Goal: Information Seeking & Learning: Learn about a topic

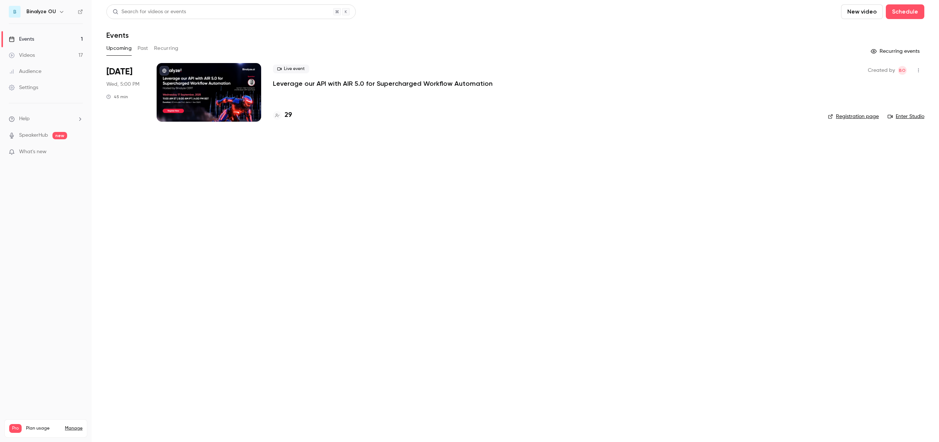
click at [146, 45] on button "Past" at bounding box center [143, 49] width 11 height 12
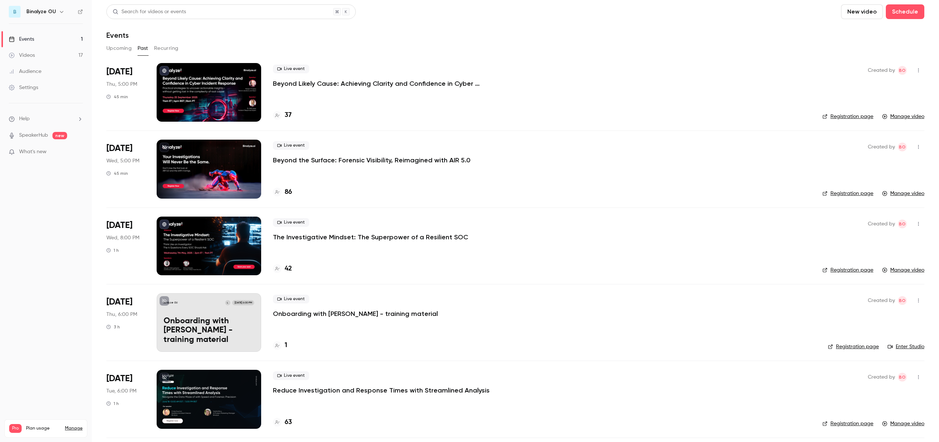
click at [202, 88] on div at bounding box center [209, 92] width 105 height 59
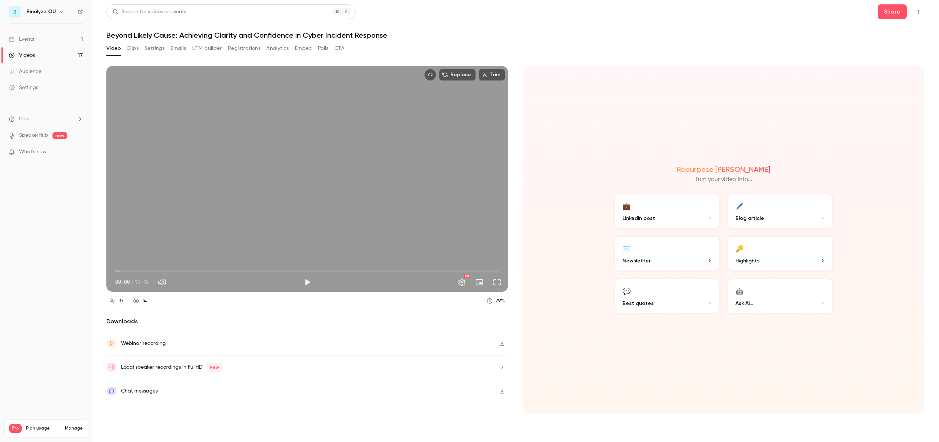
click at [194, 346] on div "Webinar recording" at bounding box center [307, 344] width 402 height 24
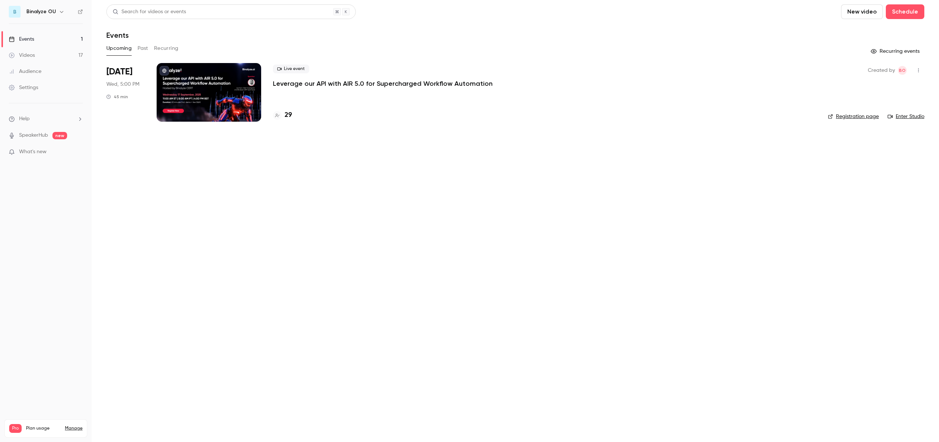
click at [129, 45] on button "Upcoming" at bounding box center [118, 49] width 25 height 12
click at [140, 46] on button "Past" at bounding box center [143, 49] width 11 height 12
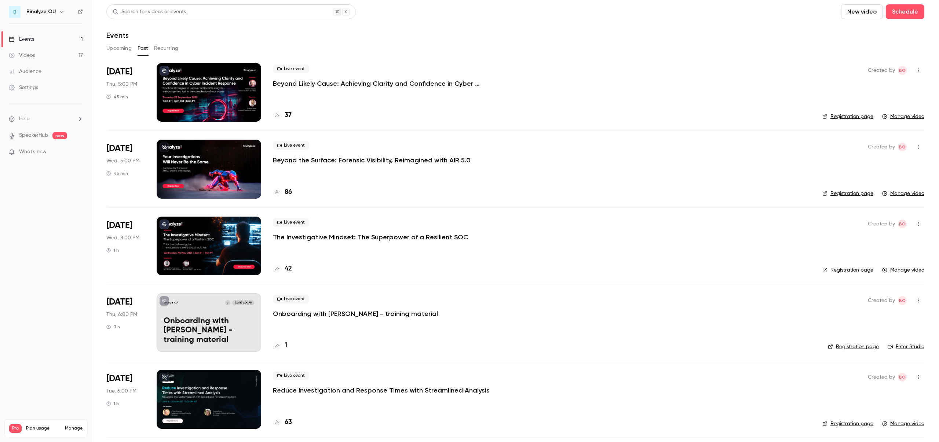
click at [212, 88] on div at bounding box center [209, 92] width 105 height 59
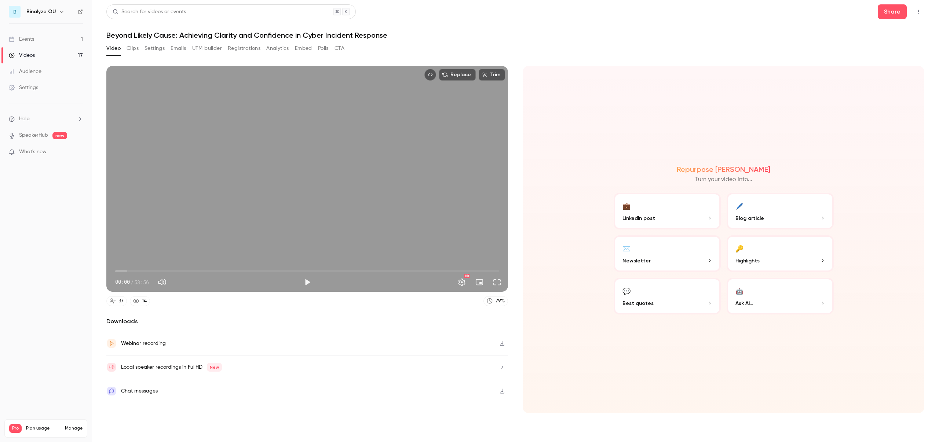
click at [132, 48] on button "Clips" at bounding box center [133, 49] width 12 height 12
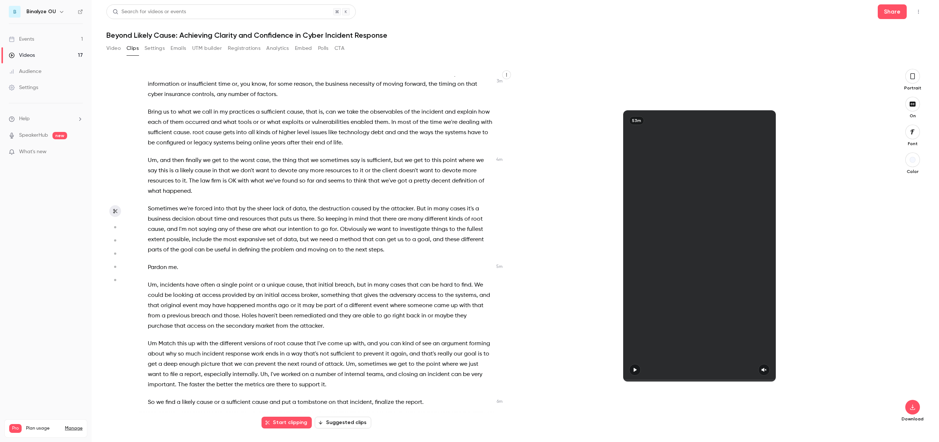
scroll to position [448, 0]
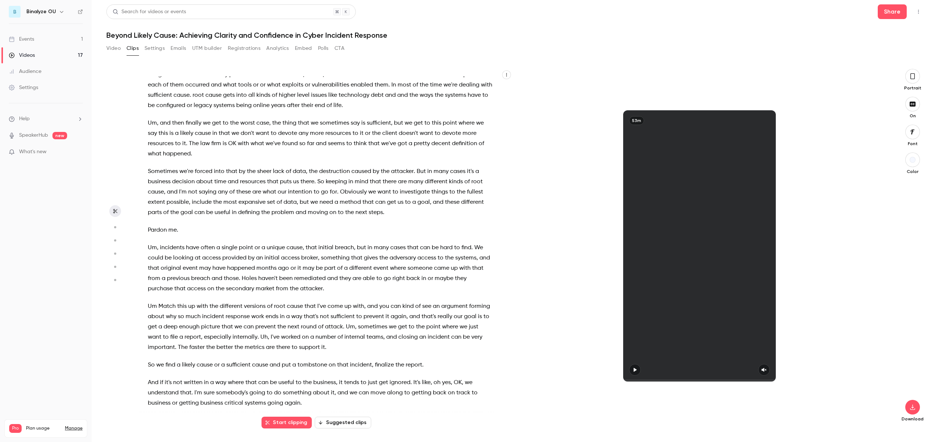
click at [162, 243] on span "incidents" at bounding box center [172, 248] width 25 height 10
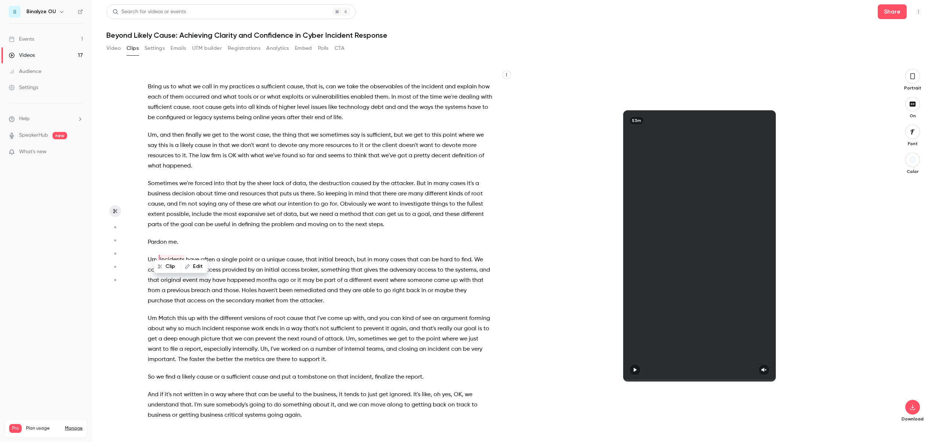
click at [194, 267] on button "Edit" at bounding box center [194, 267] width 25 height 12
click at [169, 268] on input "*********" at bounding box center [194, 269] width 66 height 15
type input "*****"
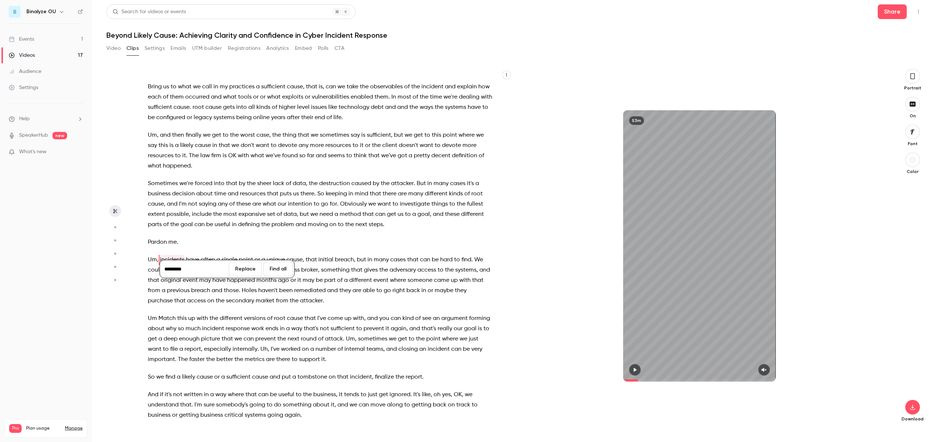
click at [164, 266] on input "*********" at bounding box center [194, 269] width 66 height 15
type input "*********"
click at [247, 268] on button "Replace" at bounding box center [245, 269] width 33 height 15
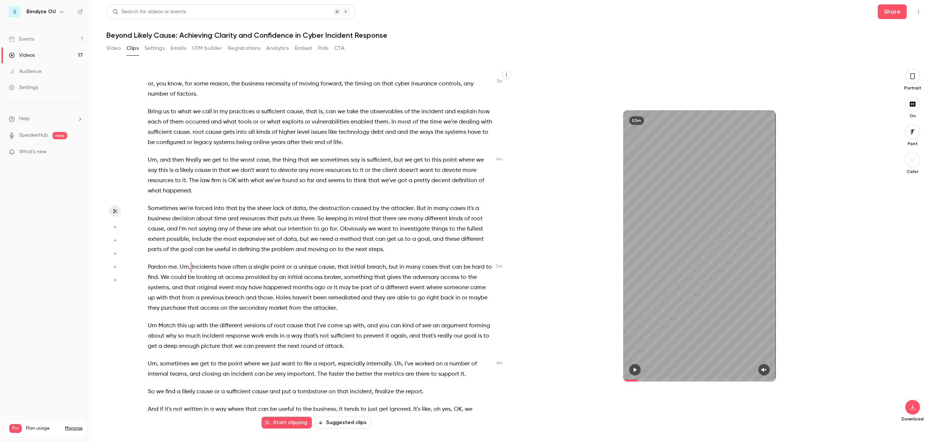
scroll to position [460, 0]
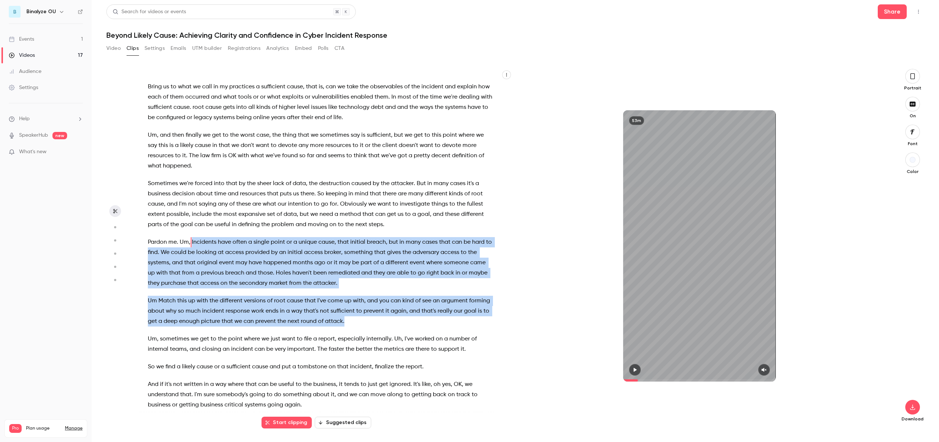
drag, startPoint x: 192, startPoint y: 231, endPoint x: 375, endPoint y: 310, distance: 199.4
click at [375, 310] on div "Hello , everyone . Welcome . Thank you for joining [DATE] webinar , Beyond Like…" at bounding box center [324, 249] width 370 height 347
click at [380, 329] on button "Clip 52 s" at bounding box center [382, 329] width 36 height 12
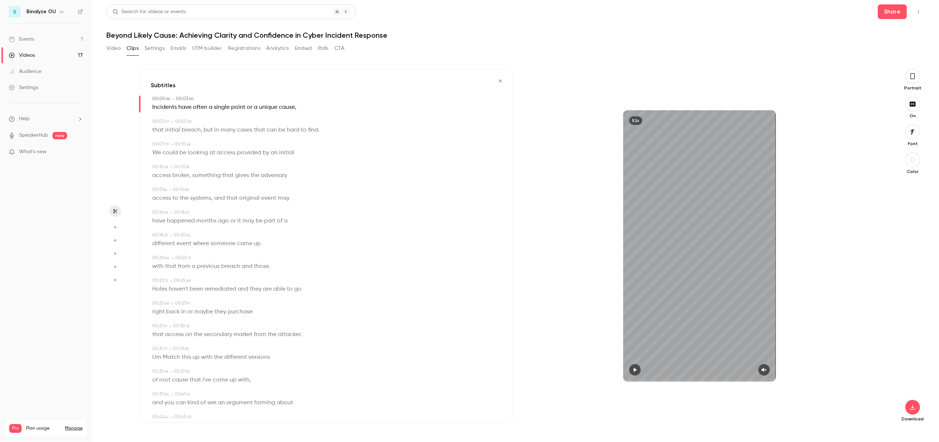
click at [636, 369] on icon "button" at bounding box center [635, 370] width 6 height 5
click at [765, 371] on icon "button" at bounding box center [764, 370] width 6 height 5
type input "****"
click at [916, 406] on icon "button" at bounding box center [912, 408] width 9 height 6
click at [170, 33] on h1 "Beyond Likely Cause: Achieving Clarity and Confidence in Cyber Incident Response" at bounding box center [515, 35] width 818 height 9
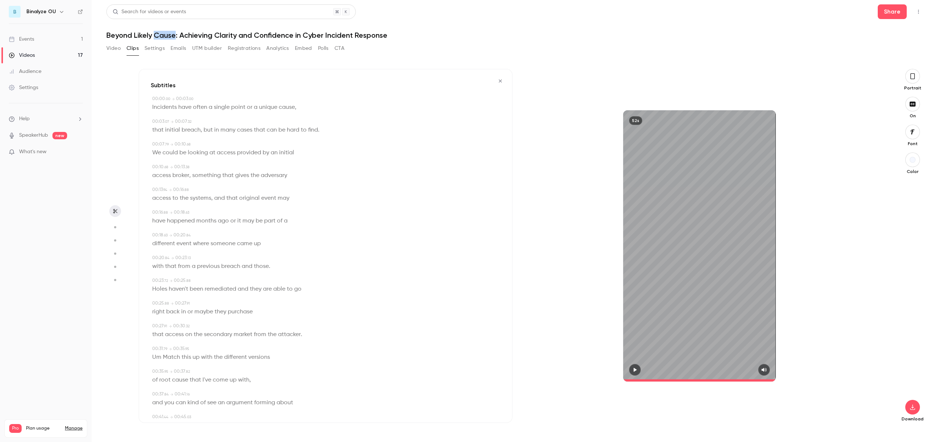
click at [170, 33] on h1 "Beyond Likely Cause: Achieving Clarity and Confidence in Cyber Incident Response" at bounding box center [515, 35] width 818 height 9
copy div "Beyond Likely Cause: Achieving Clarity and Confidence in Cyber Incident Respons…"
